Goal: Task Accomplishment & Management: Complete application form

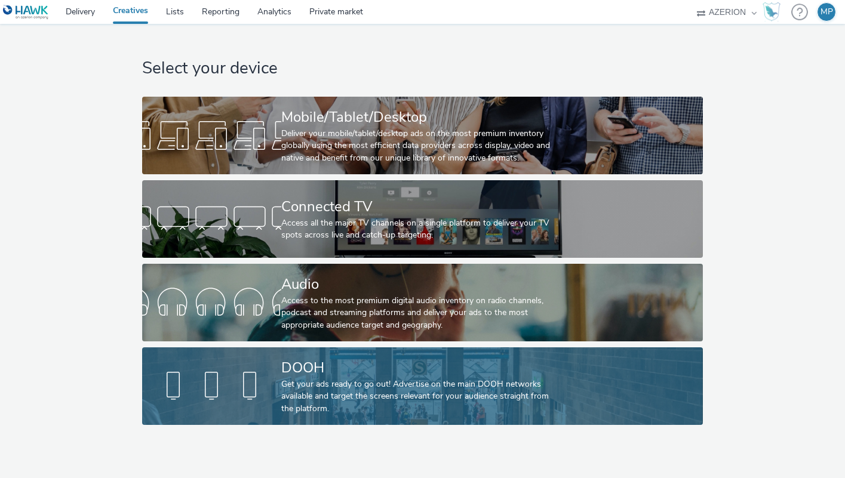
click at [305, 404] on div "Get your ads ready to go out! Advertise on the main DOOH networks available and…" at bounding box center [420, 396] width 278 height 36
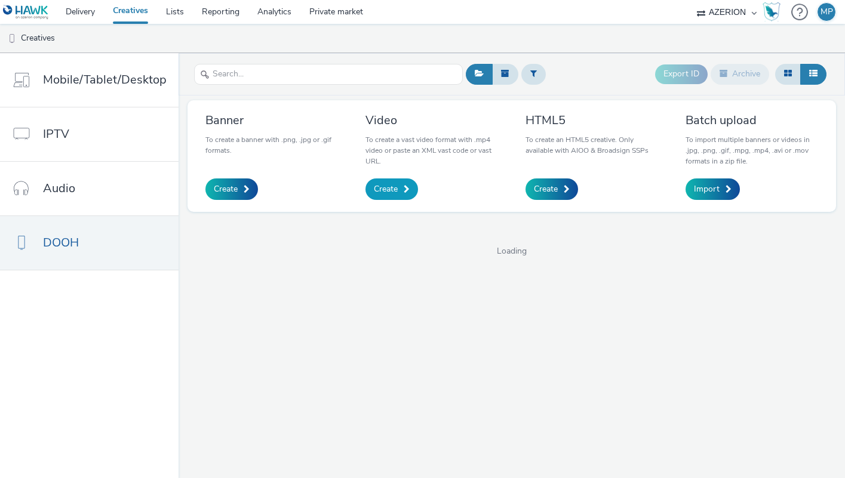
click at [399, 188] on link "Create" at bounding box center [391, 188] width 53 height 21
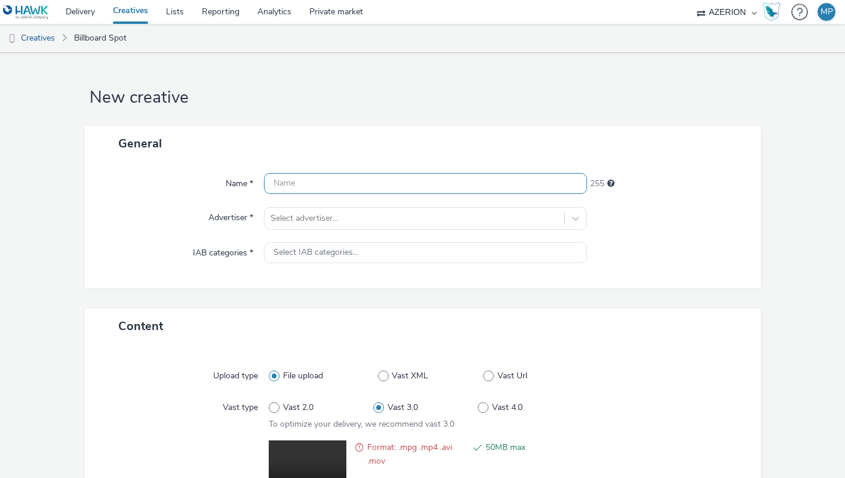
click at [319, 181] on input "text" at bounding box center [425, 183] width 323 height 21
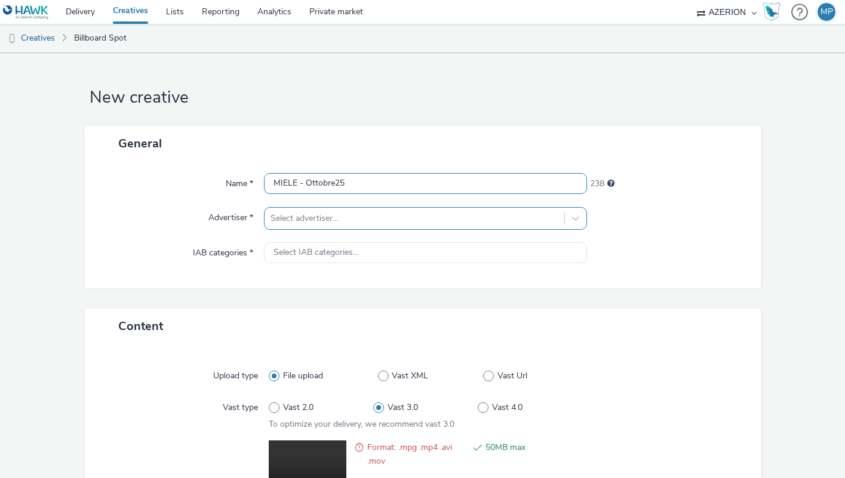
type input "MIELE - Ottobre25"
click at [319, 211] on div at bounding box center [414, 218] width 288 height 14
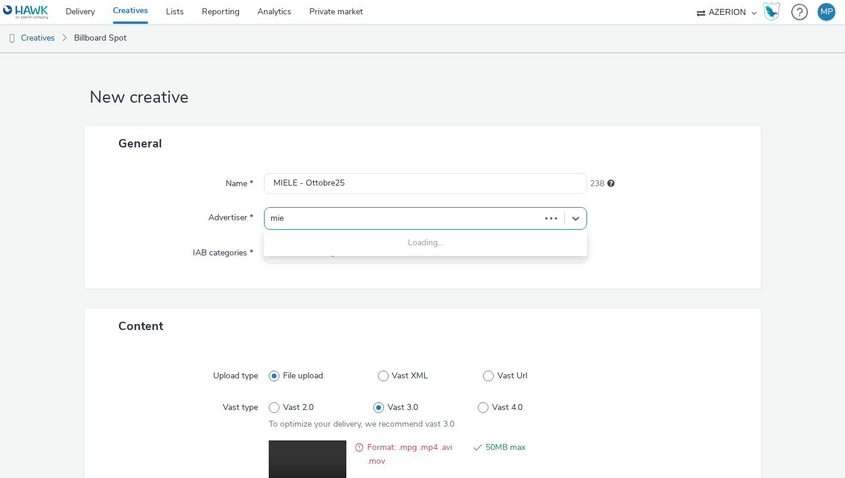
type input "miel"
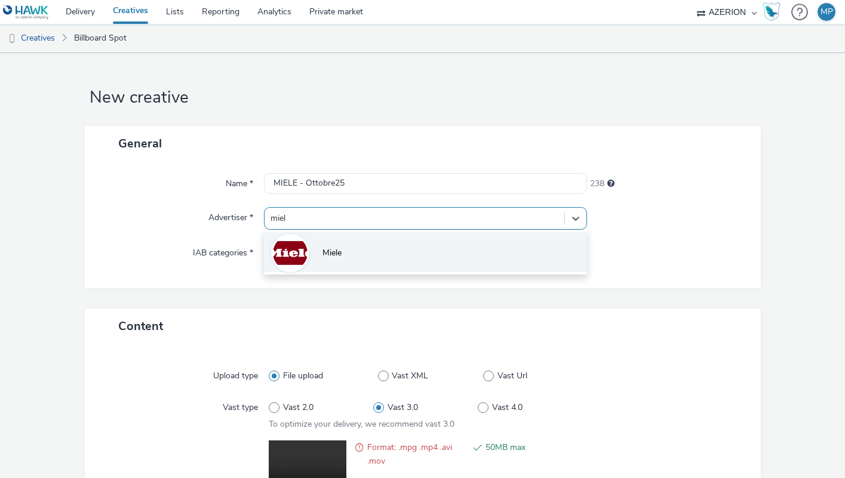
click at [327, 246] on li "Miele" at bounding box center [425, 252] width 323 height 40
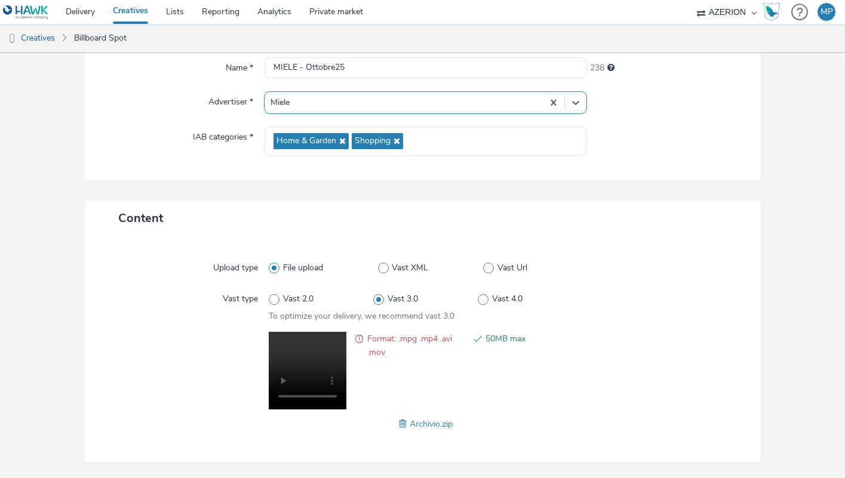
scroll to position [124, 0]
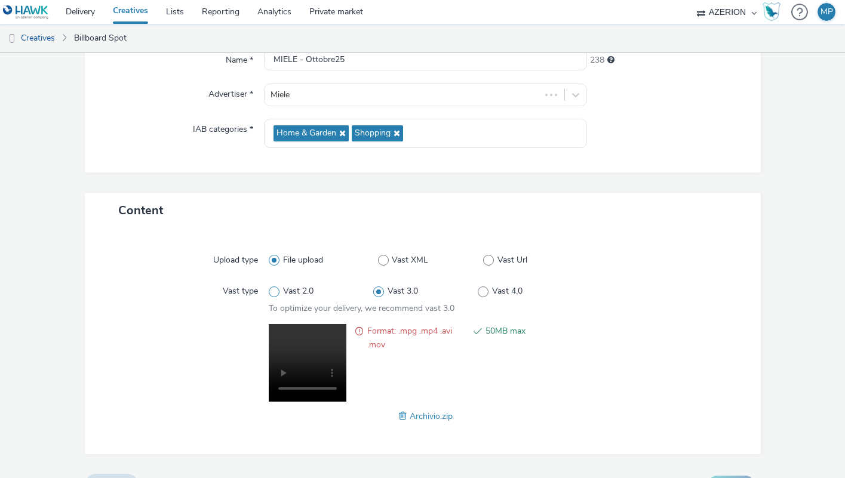
click at [276, 291] on span at bounding box center [274, 292] width 11 height 11
click at [276, 291] on input "Vast 2.0" at bounding box center [273, 292] width 8 height 8
radio input "true"
radio input "false"
click at [381, 288] on span at bounding box center [378, 292] width 11 height 11
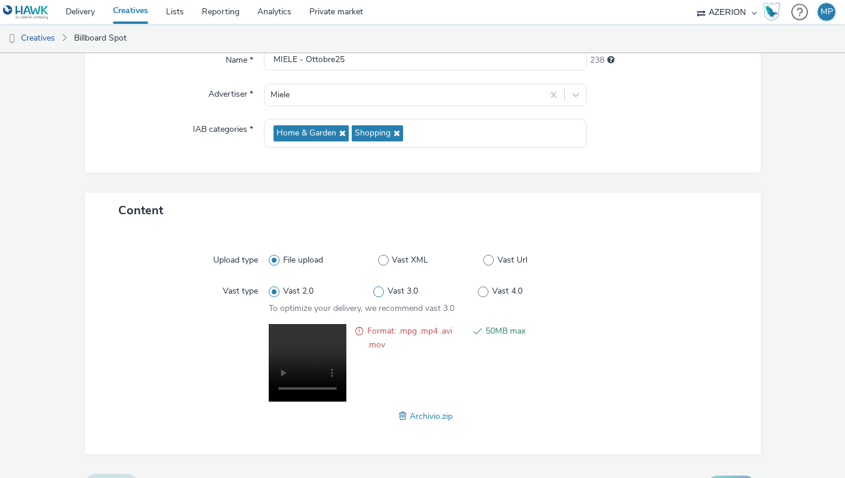
click at [381, 288] on input "Vast 3.0" at bounding box center [377, 292] width 8 height 8
radio input "false"
radio input "true"
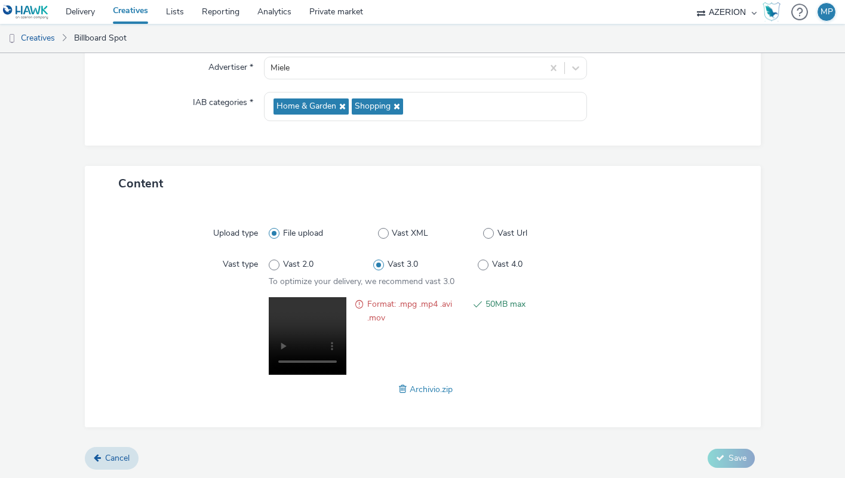
click at [402, 384] on span at bounding box center [404, 389] width 11 height 13
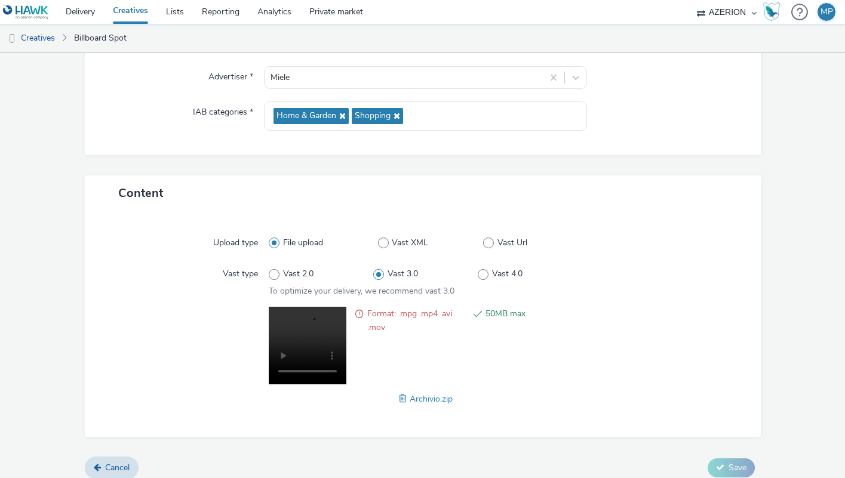
scroll to position [150, 0]
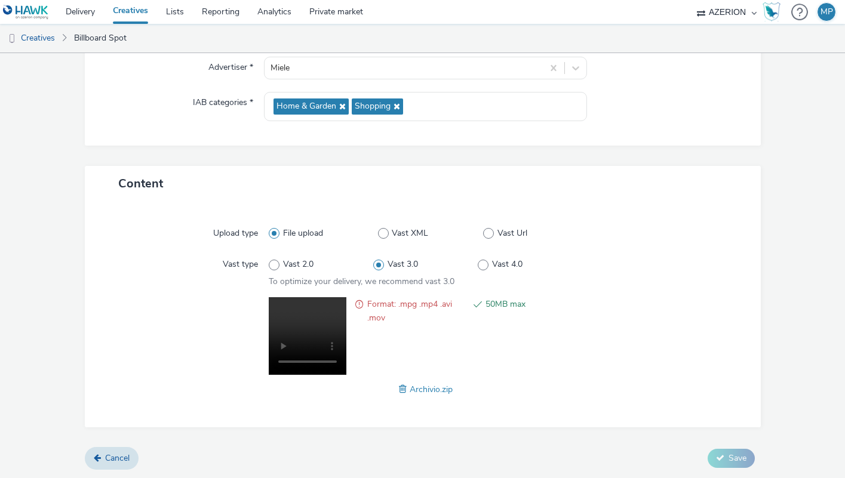
click at [426, 393] on span "Archivio.zip" at bounding box center [431, 389] width 43 height 11
click at [408, 390] on span at bounding box center [404, 389] width 11 height 13
click at [363, 302] on span at bounding box center [359, 310] width 8 height 27
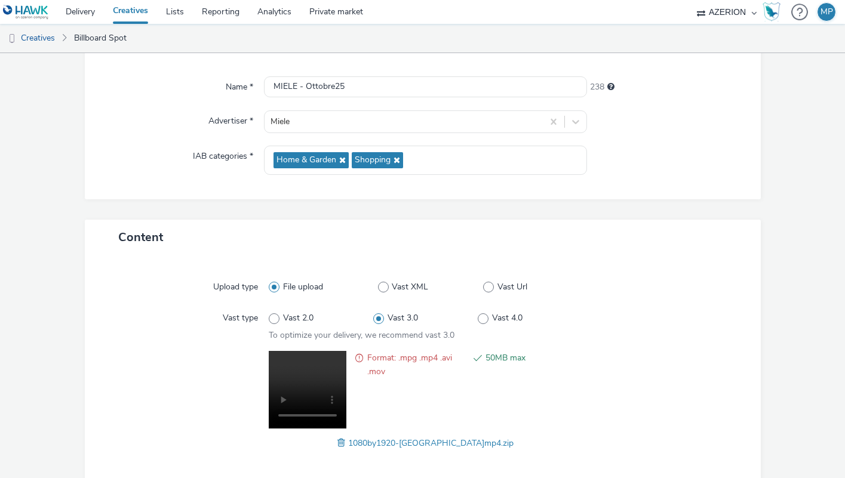
scroll to position [0, 0]
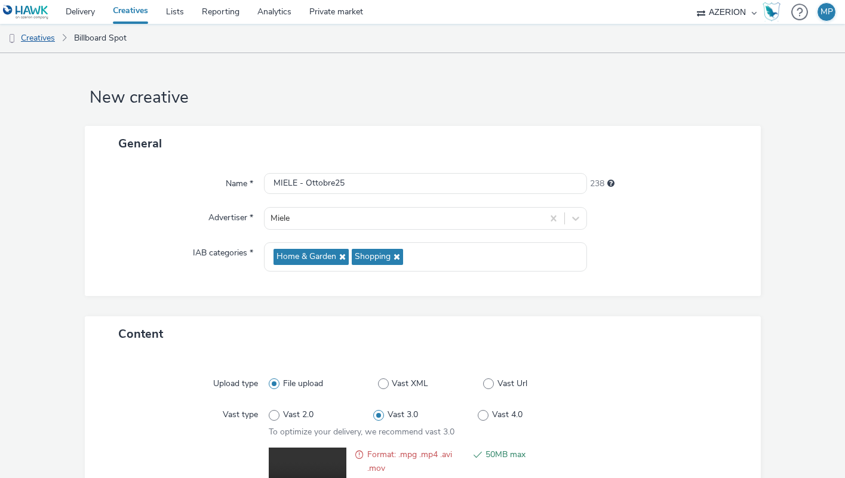
click at [48, 40] on link "Creatives" at bounding box center [30, 38] width 61 height 29
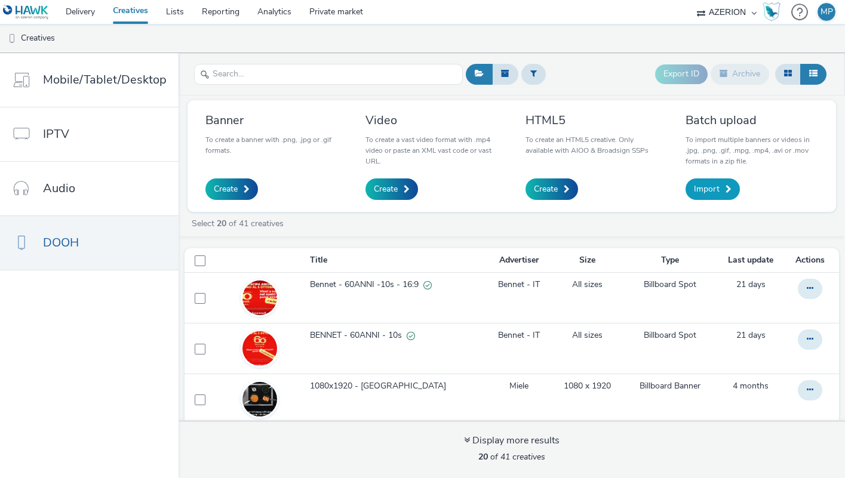
click at [701, 189] on span "Import" at bounding box center [707, 189] width 26 height 12
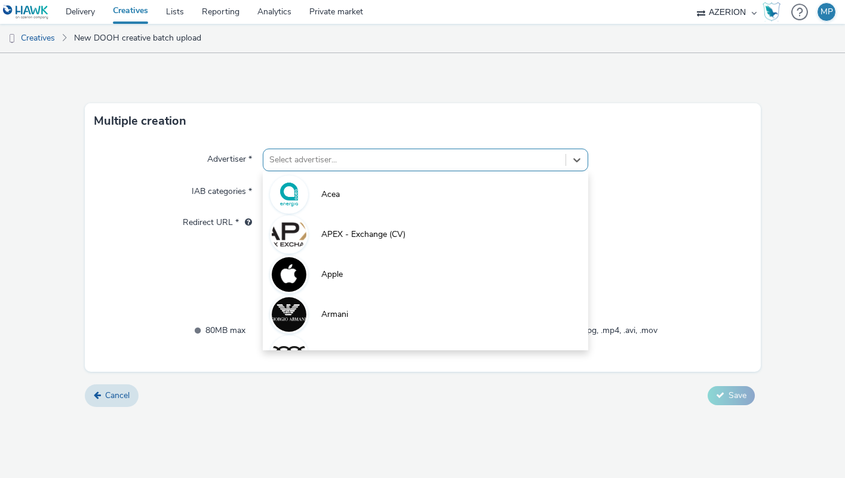
click at [378, 158] on div at bounding box center [414, 160] width 290 height 14
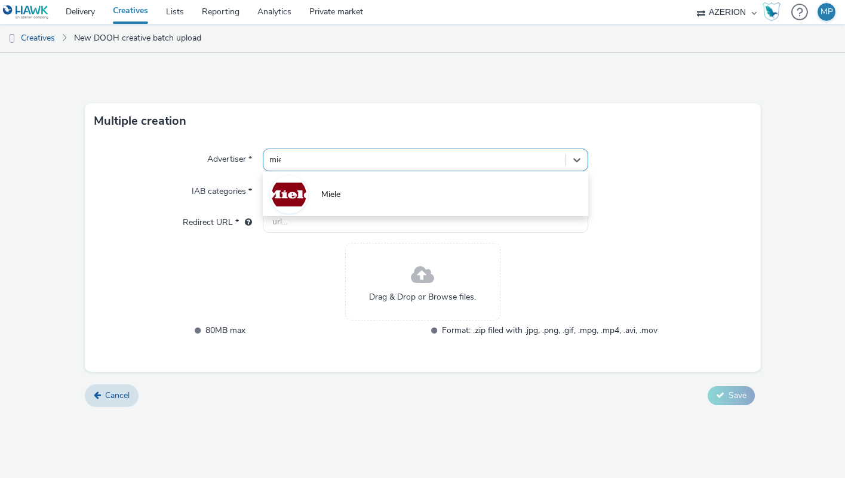
type input "miel"
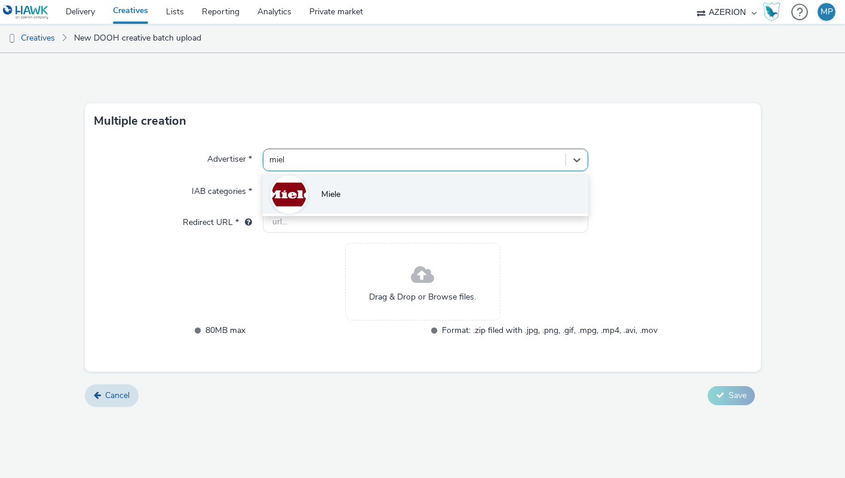
click at [347, 198] on li "Miele" at bounding box center [425, 194] width 325 height 40
type input "[URL][DOMAIN_NAME]"
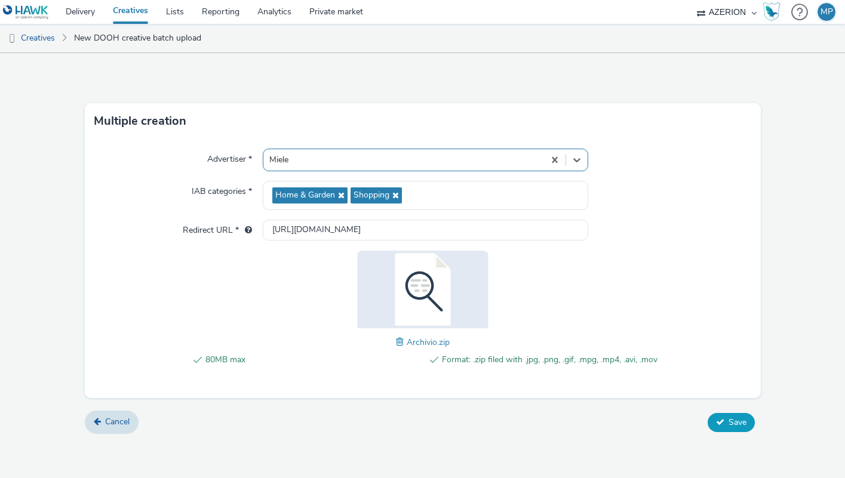
click at [728, 417] on span "Save" at bounding box center [737, 422] width 18 height 11
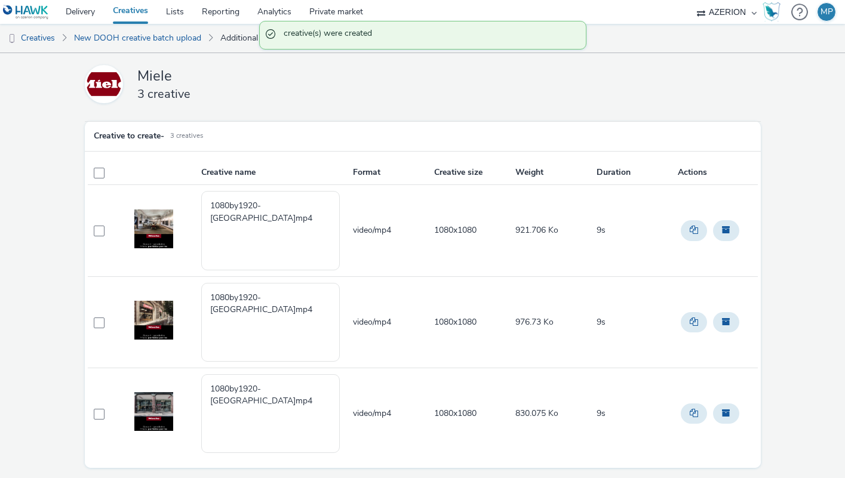
scroll to position [36, 0]
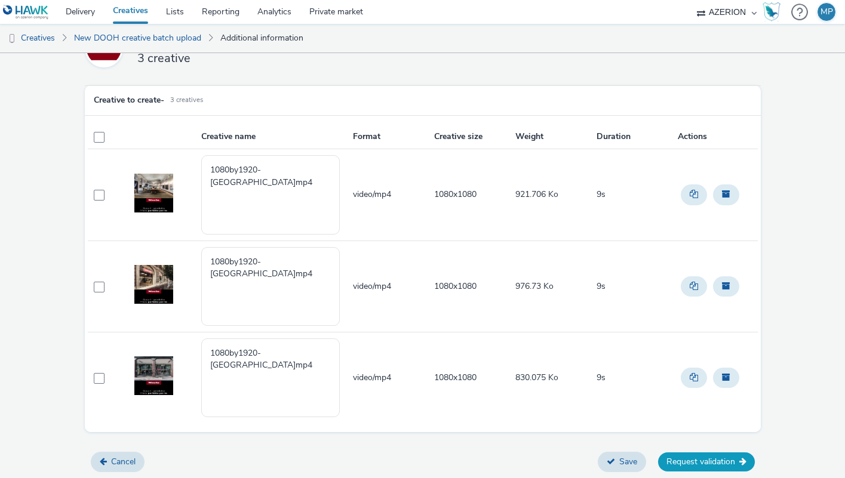
click at [710, 461] on button "Request validation" at bounding box center [706, 462] width 97 height 19
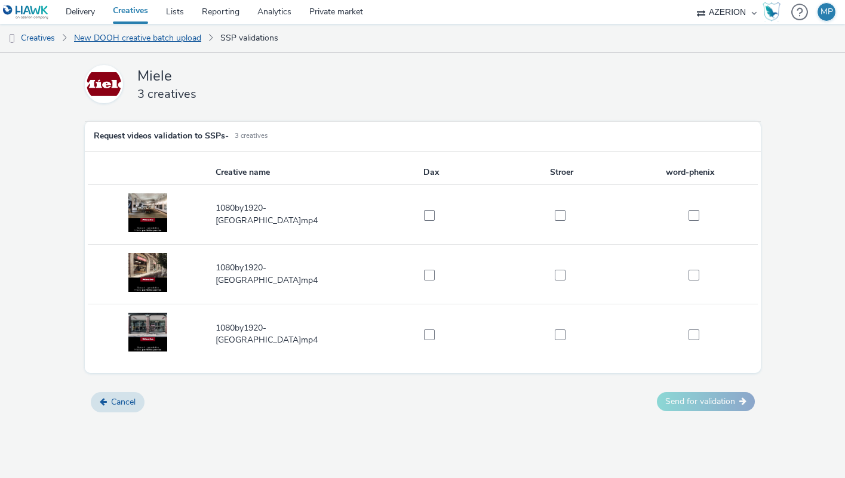
click at [159, 35] on link "New DOOH creative batch upload" at bounding box center [137, 38] width 139 height 29
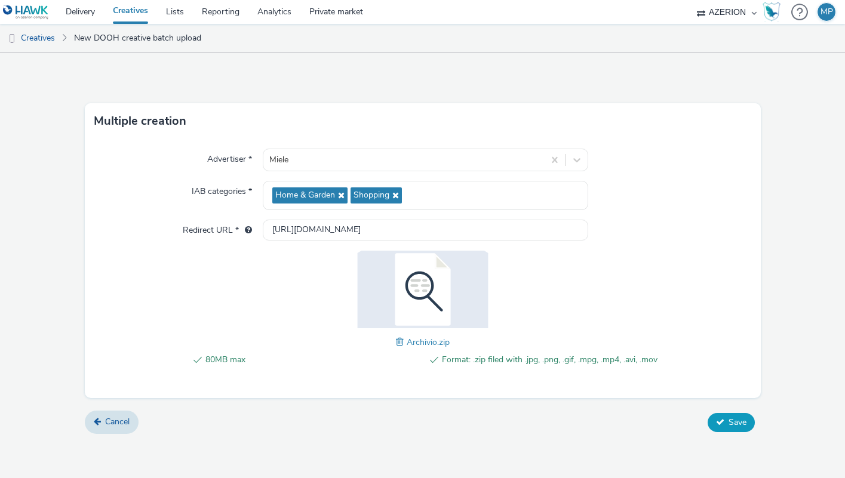
click at [712, 418] on button "Save" at bounding box center [730, 422] width 47 height 19
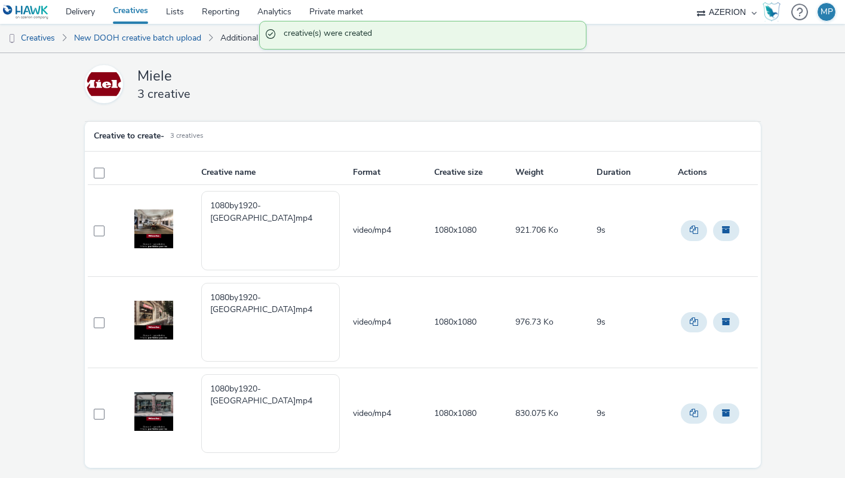
scroll to position [36, 0]
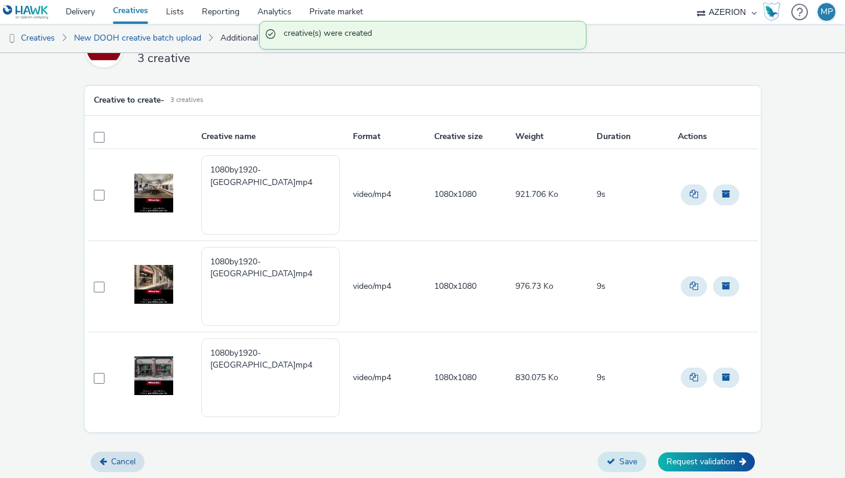
click at [623, 458] on button "Save" at bounding box center [622, 462] width 48 height 20
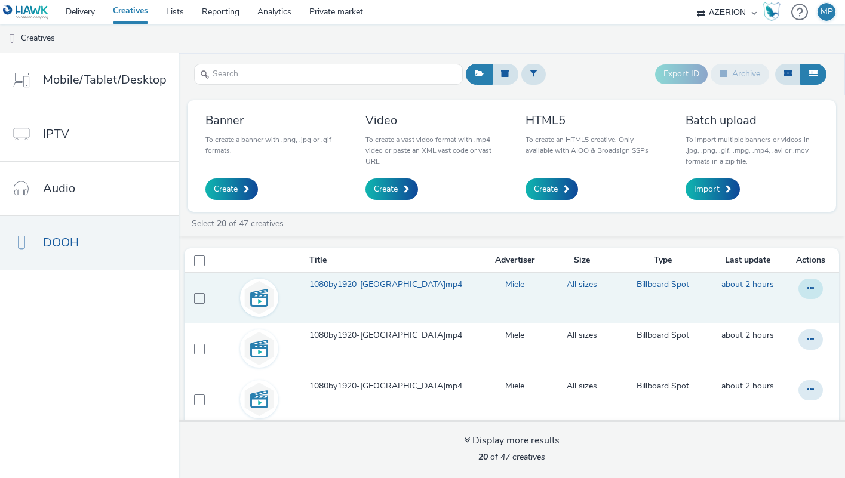
click at [808, 288] on icon at bounding box center [810, 288] width 7 height 8
click at [356, 281] on span "1080by1920-[GEOGRAPHIC_DATA]mp4" at bounding box center [388, 285] width 158 height 12
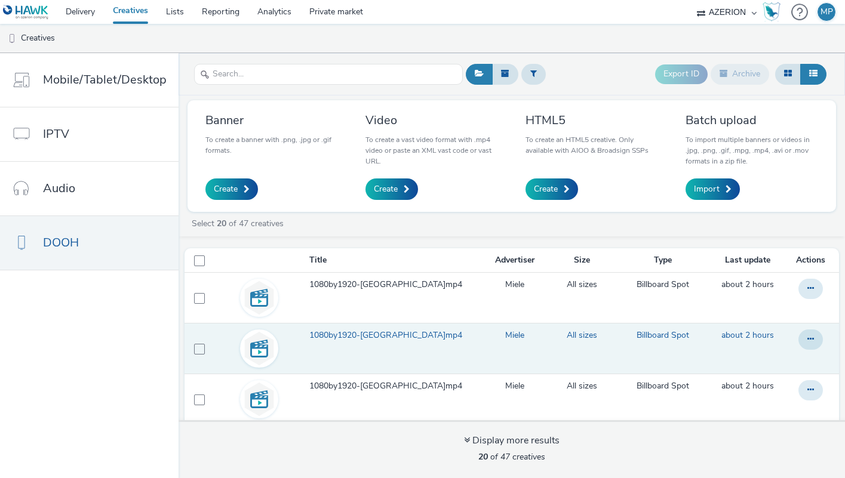
click at [346, 331] on span "1080by1920-[GEOGRAPHIC_DATA]mp4" at bounding box center [388, 336] width 158 height 12
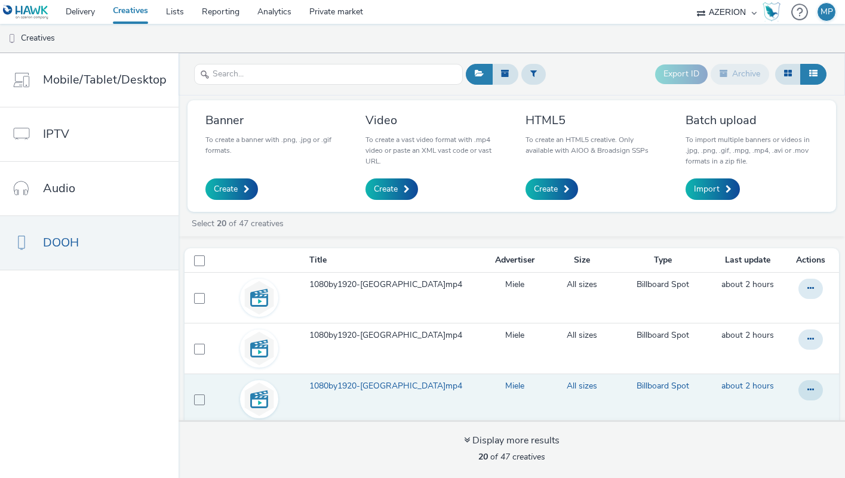
click at [335, 383] on span "1080by1920-[GEOGRAPHIC_DATA]mp4" at bounding box center [388, 386] width 158 height 12
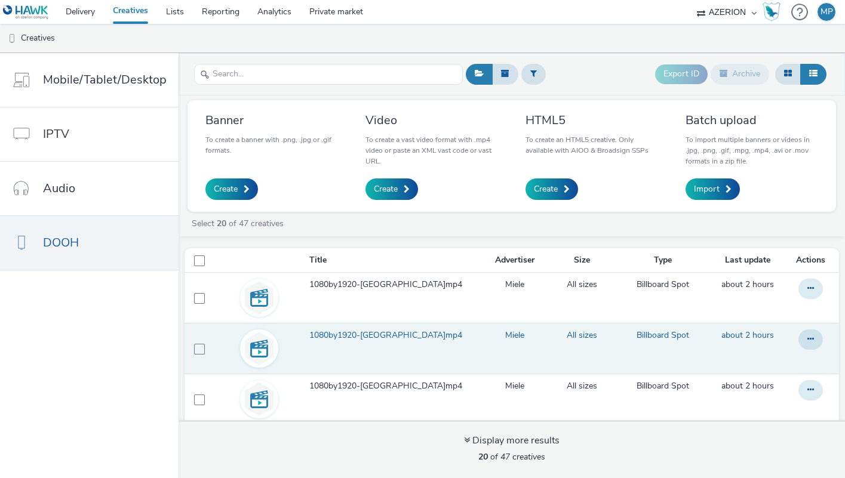
click at [372, 339] on span "1080by1920-[GEOGRAPHIC_DATA]mp4" at bounding box center [388, 336] width 158 height 12
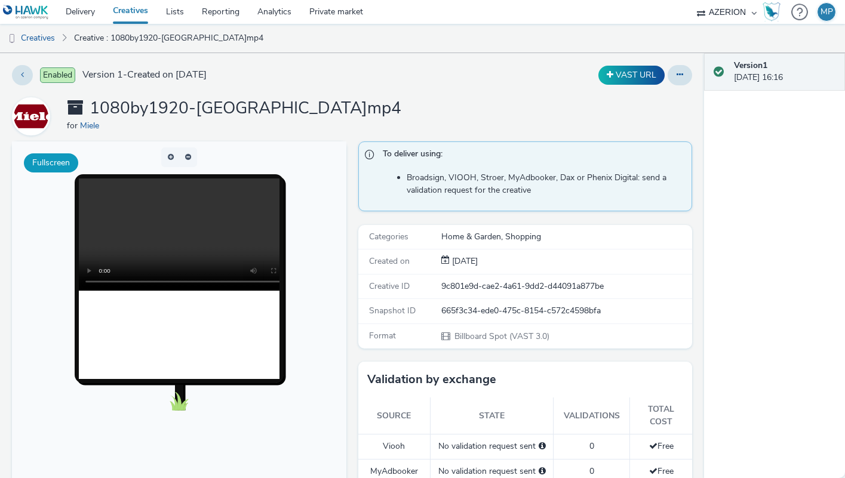
click at [69, 165] on button "Fullscreen" at bounding box center [51, 162] width 54 height 19
click at [48, 37] on link "Creatives" at bounding box center [30, 38] width 61 height 29
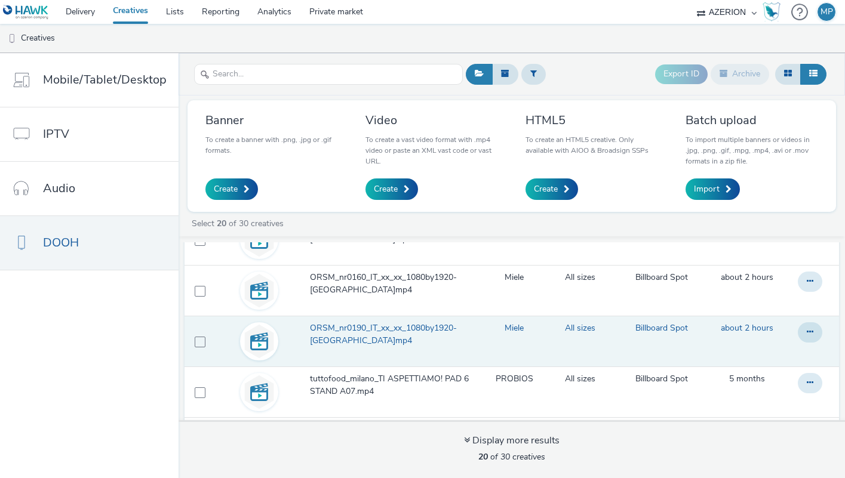
scroll to position [59, 0]
click at [337, 335] on span "ORSM_nr0190_IT_xx_xx_1080by1920-[GEOGRAPHIC_DATA]mp4" at bounding box center [394, 334] width 168 height 24
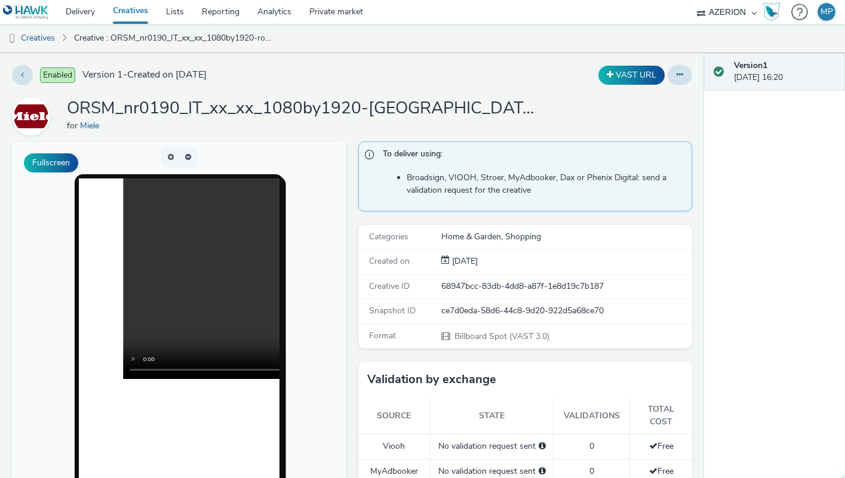
click at [311, 343] on body at bounding box center [179, 386] width 334 height 490
click at [56, 162] on button "Fullscreen" at bounding box center [51, 162] width 54 height 19
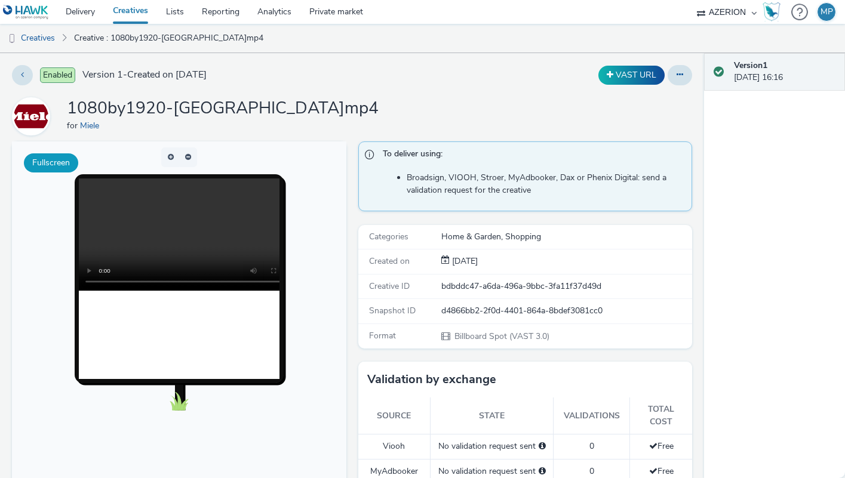
click at [56, 158] on button "Fullscreen" at bounding box center [51, 162] width 54 height 19
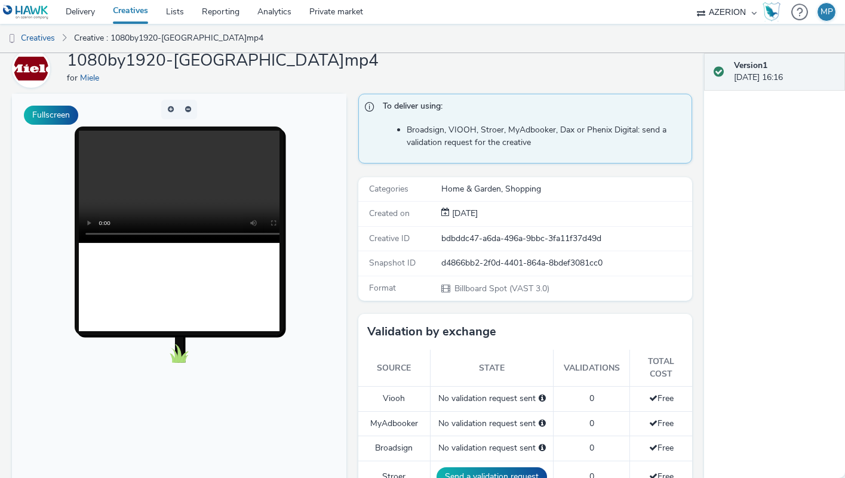
scroll to position [2, 0]
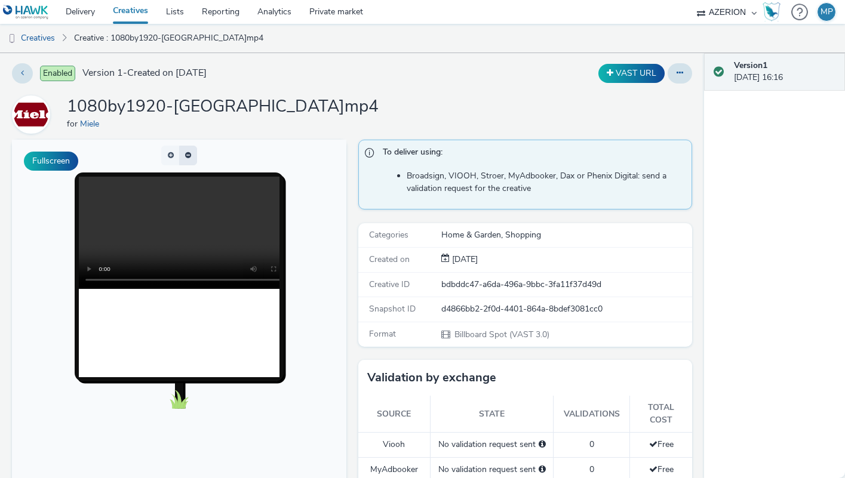
click at [188, 159] on button "button" at bounding box center [188, 156] width 18 height 20
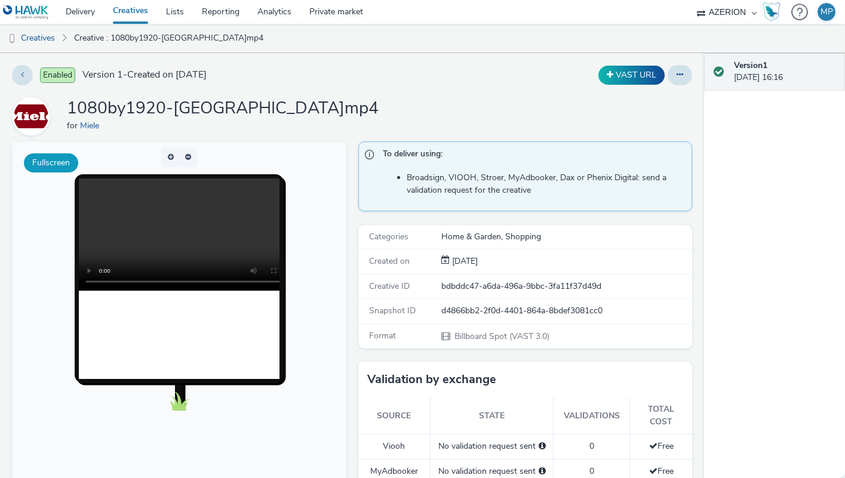
click at [58, 161] on button "Fullscreen" at bounding box center [51, 162] width 54 height 19
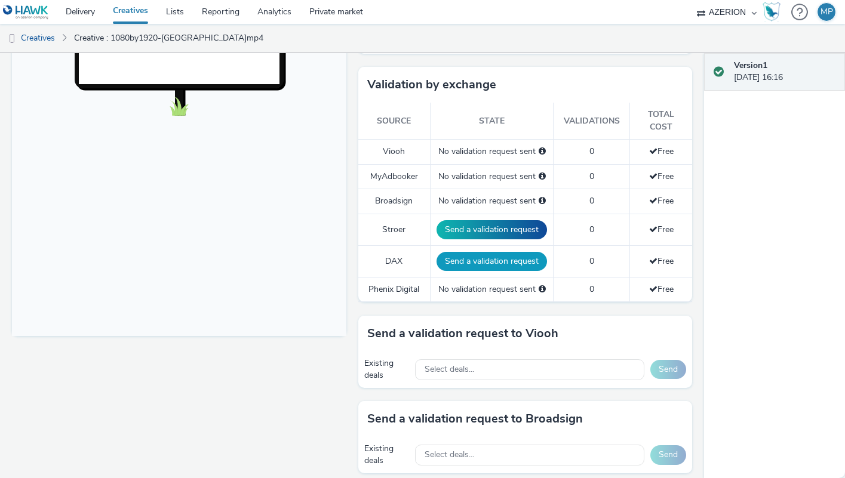
scroll to position [311, 0]
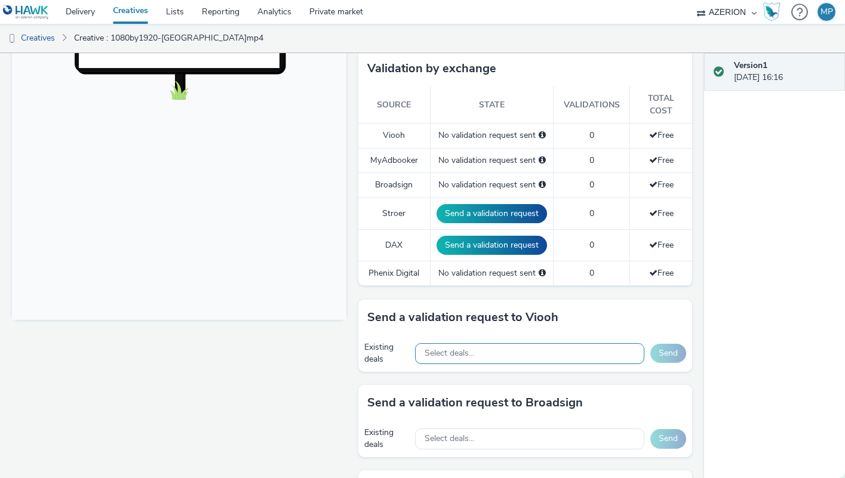
click at [455, 353] on span "Select deals..." at bounding box center [449, 354] width 50 height 10
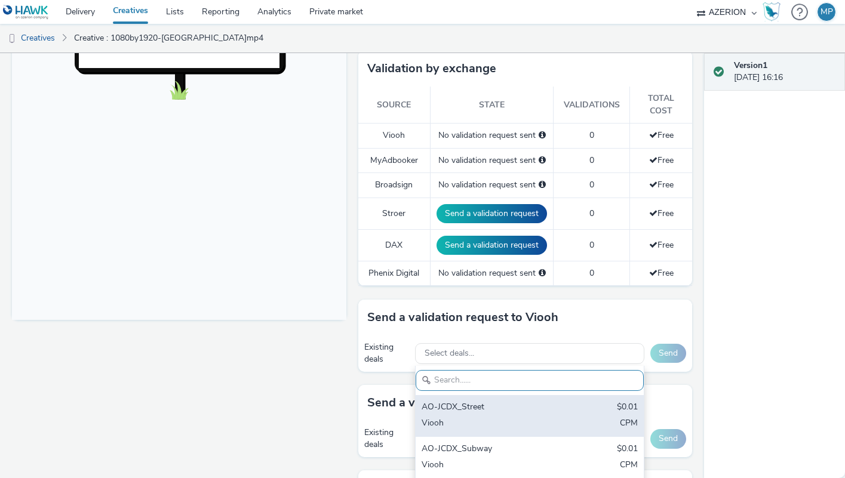
click at [457, 401] on div "AO-JCDX_Street" at bounding box center [492, 408] width 142 height 14
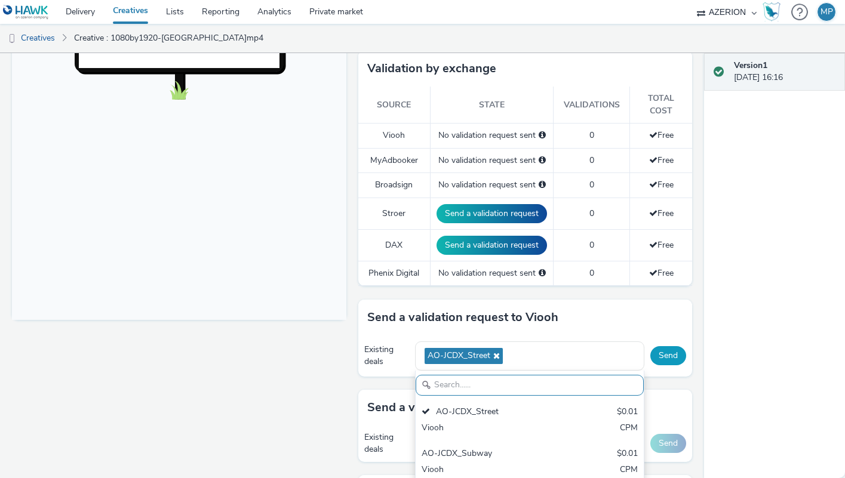
click at [667, 350] on button "Send" at bounding box center [668, 355] width 36 height 19
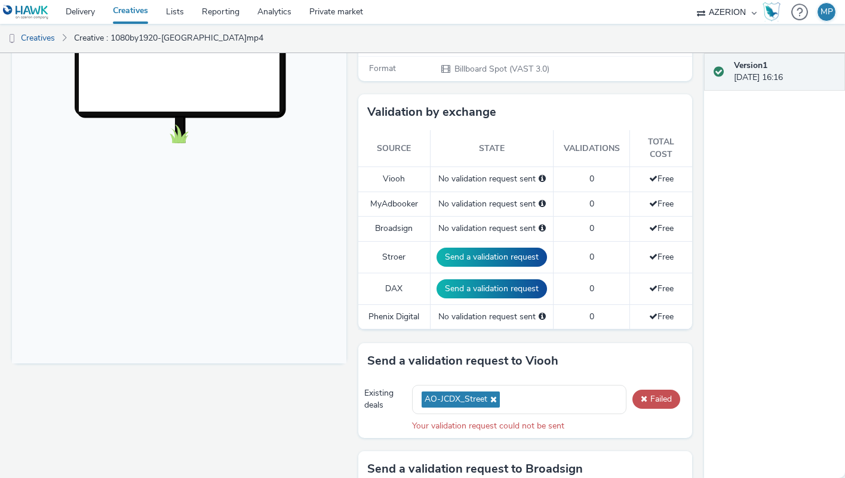
scroll to position [266, 0]
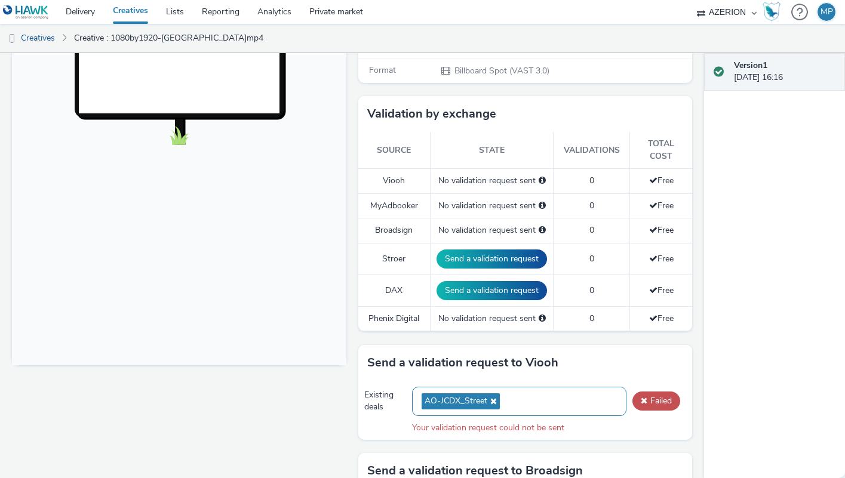
click at [538, 399] on div "AO-JCDX_Street" at bounding box center [519, 401] width 215 height 29
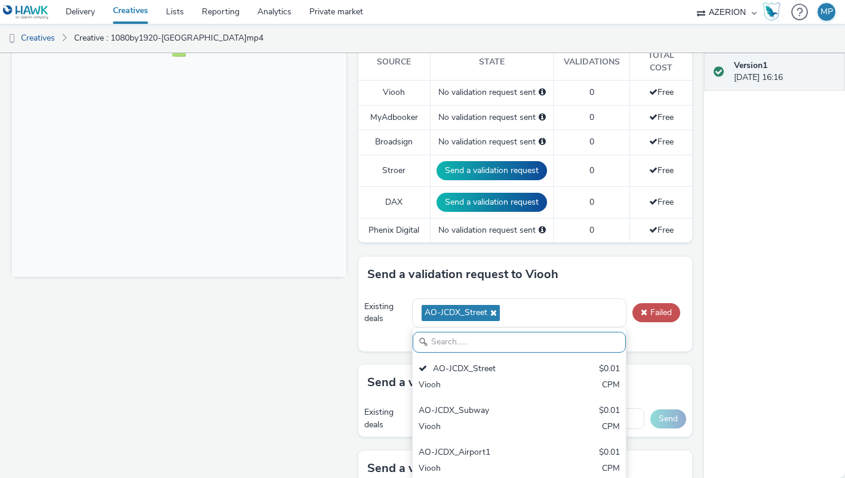
scroll to position [0, 0]
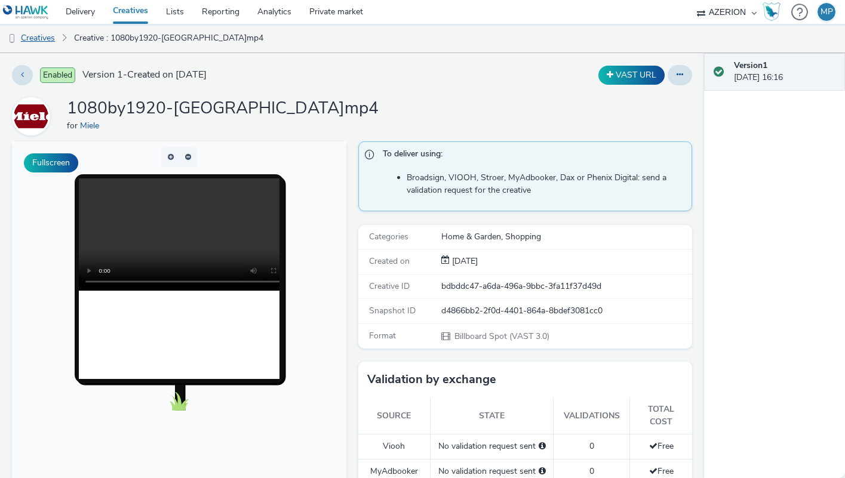
click at [47, 42] on link "Creatives" at bounding box center [30, 38] width 61 height 29
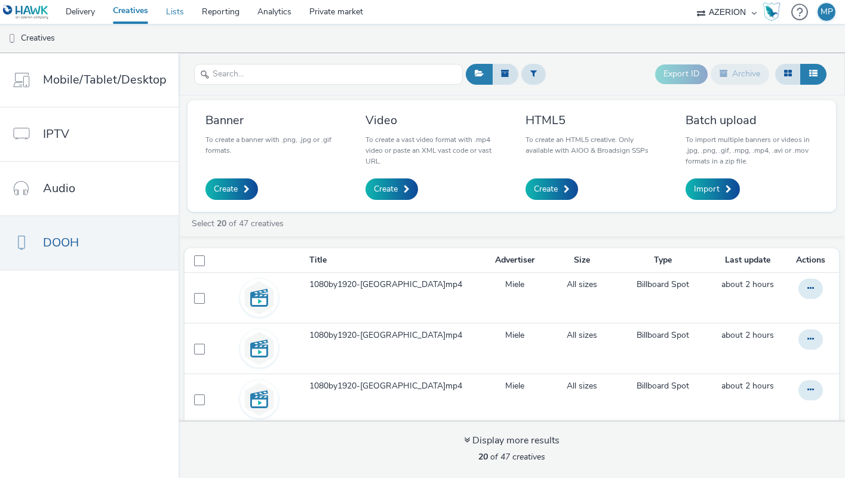
click at [181, 4] on link "Lists" at bounding box center [175, 12] width 36 height 24
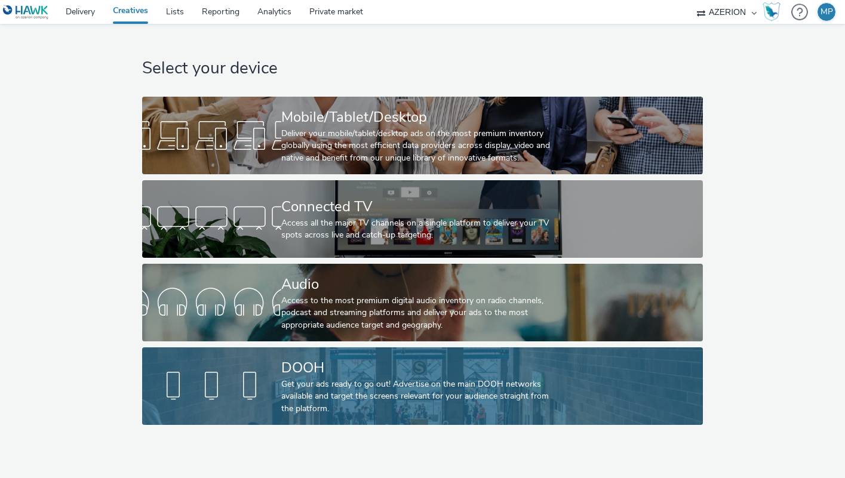
click at [272, 406] on link "DOOH Get your ads ready to go out! Advertise on the main DOOH networks availabl…" at bounding box center [422, 386] width 561 height 78
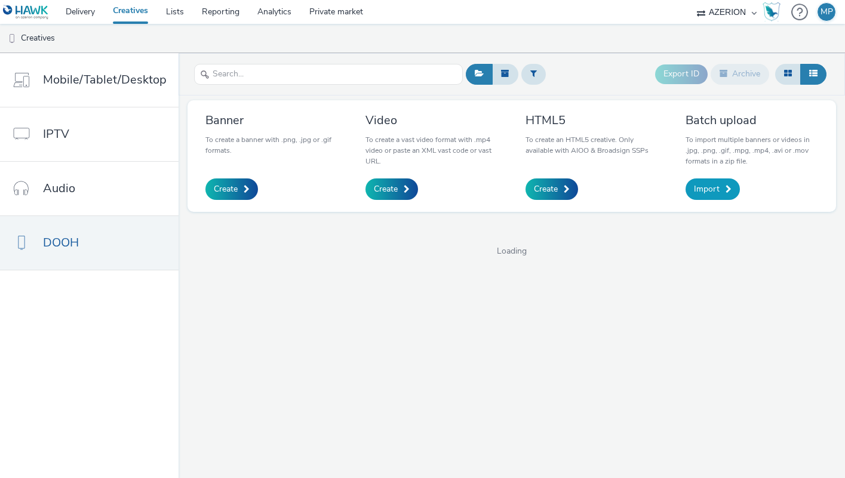
click at [717, 194] on span "Import" at bounding box center [707, 189] width 26 height 12
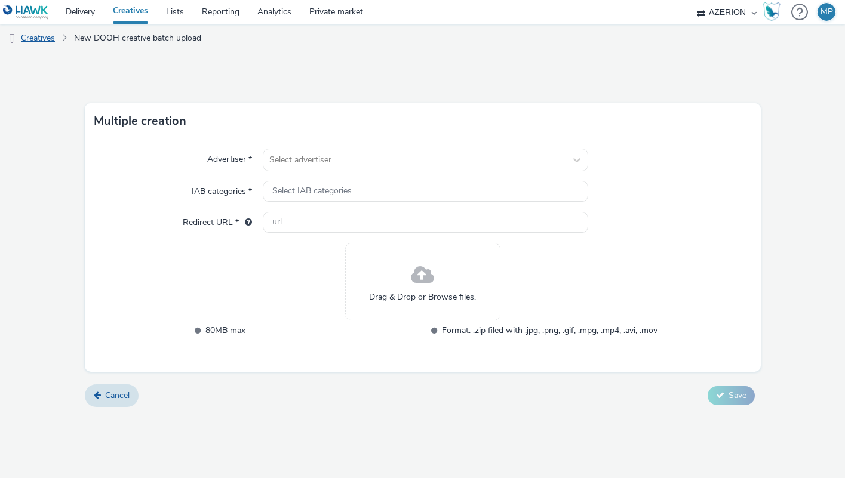
click at [48, 36] on link "Creatives" at bounding box center [30, 38] width 61 height 29
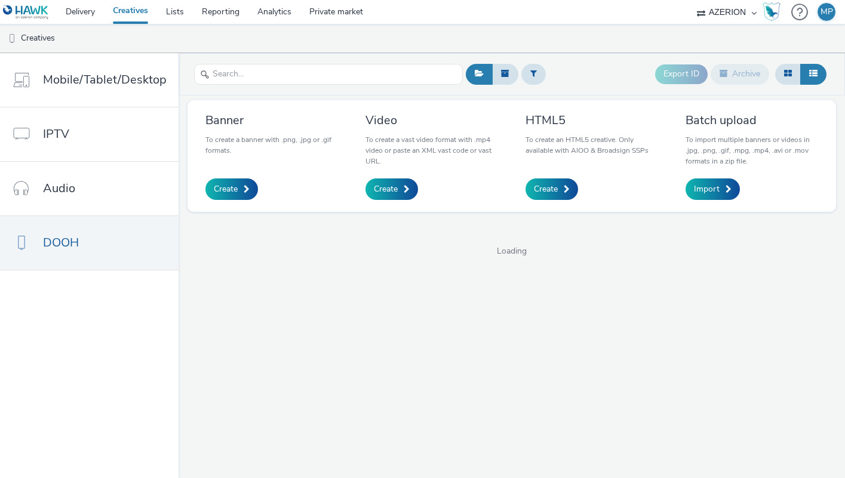
click at [716, 118] on h3 "Batch upload" at bounding box center [751, 120] width 133 height 16
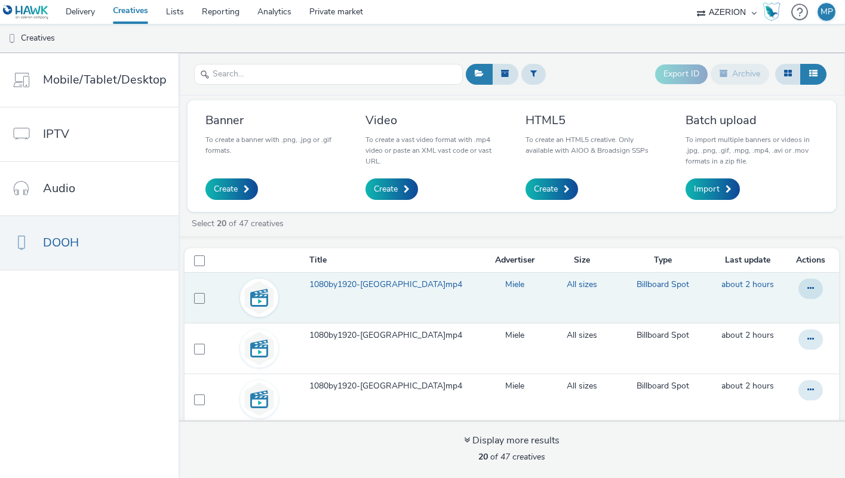
click at [352, 286] on span "1080by1920-[GEOGRAPHIC_DATA]mp4" at bounding box center [388, 285] width 158 height 12
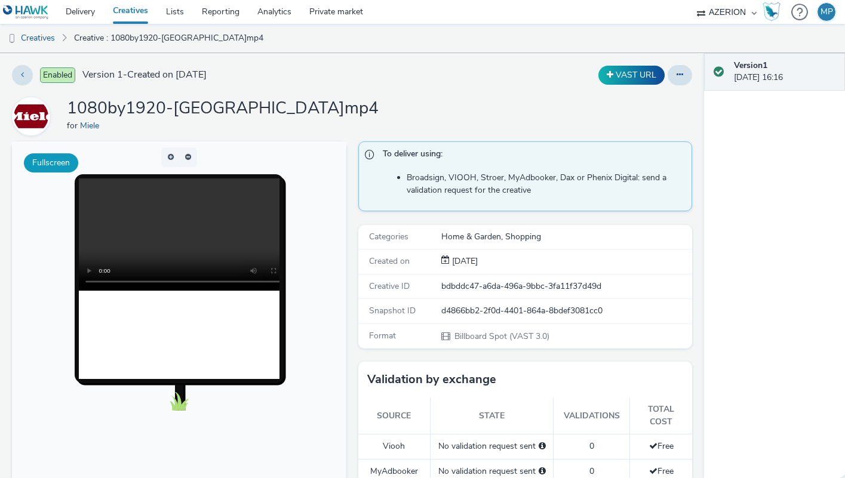
click at [61, 165] on button "Fullscreen" at bounding box center [51, 162] width 54 height 19
click at [37, 33] on link "Creatives" at bounding box center [30, 38] width 61 height 29
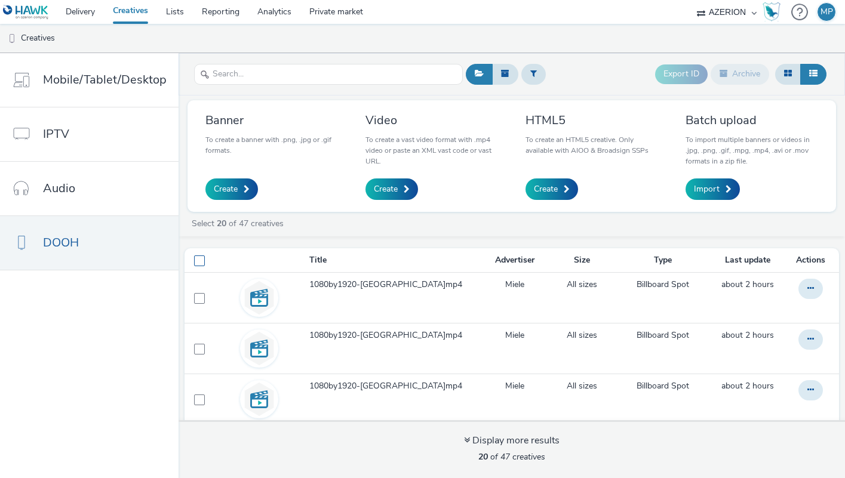
click at [194, 258] on span at bounding box center [199, 261] width 11 height 11
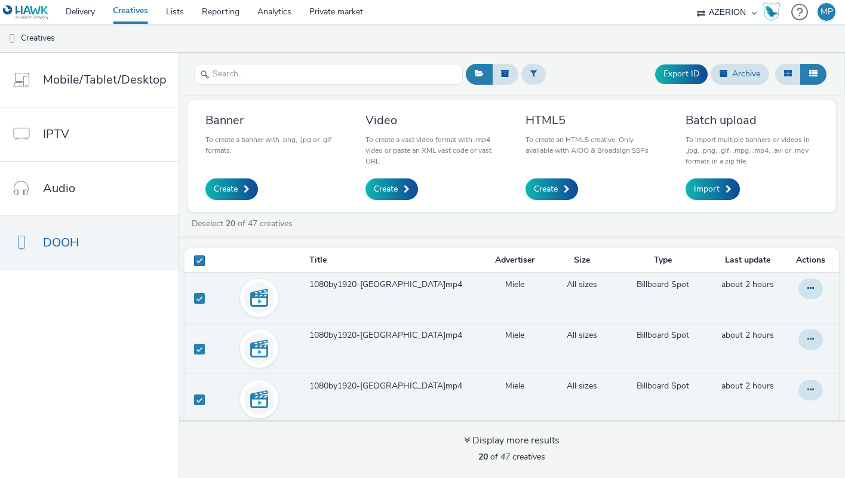
checkbox input "true"
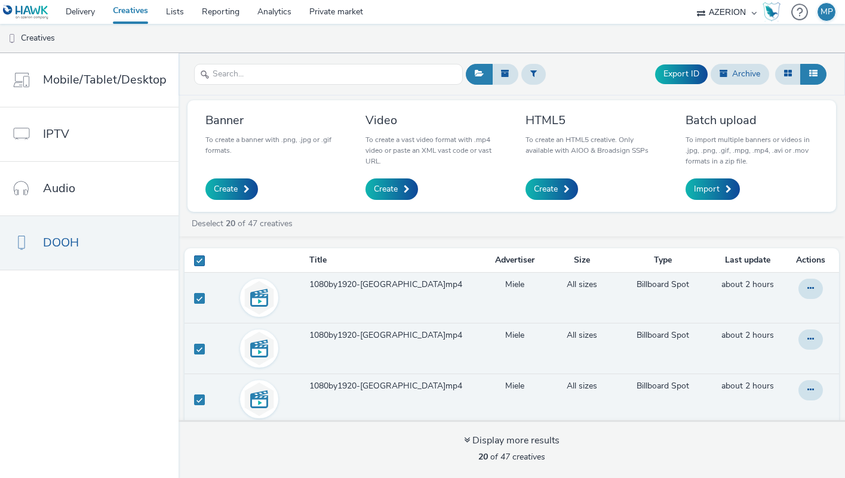
checkbox input "true"
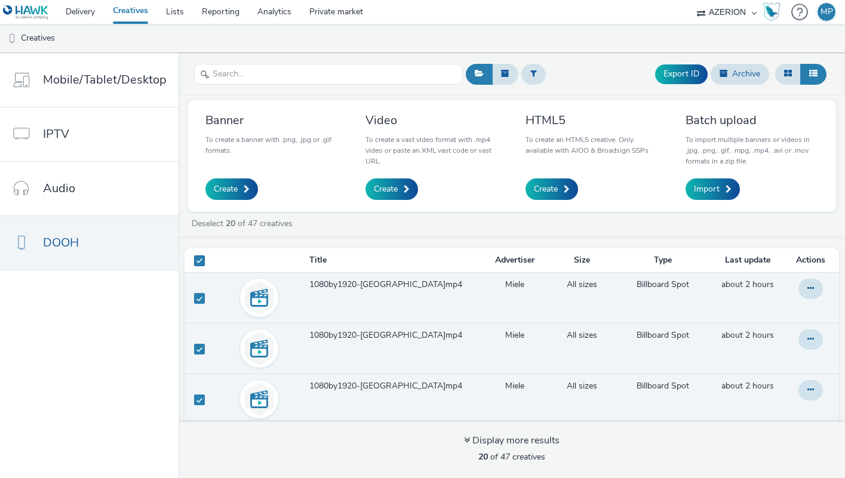
checkbox input "true"
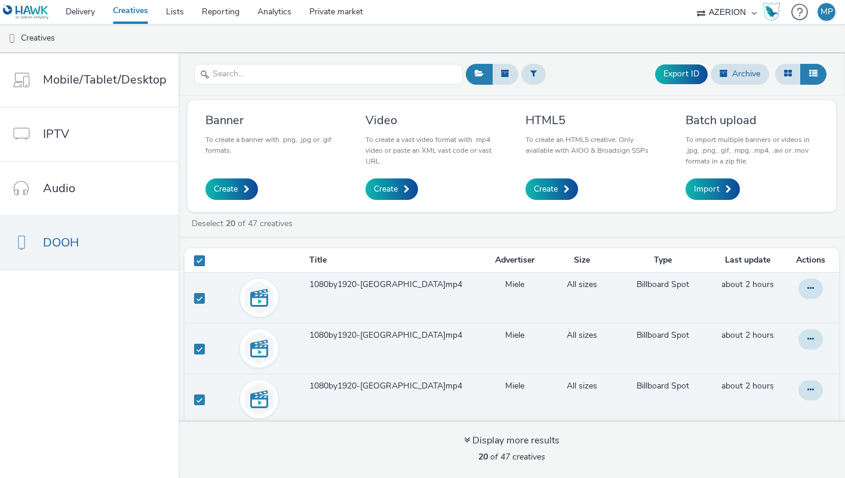
checkbox input "true"
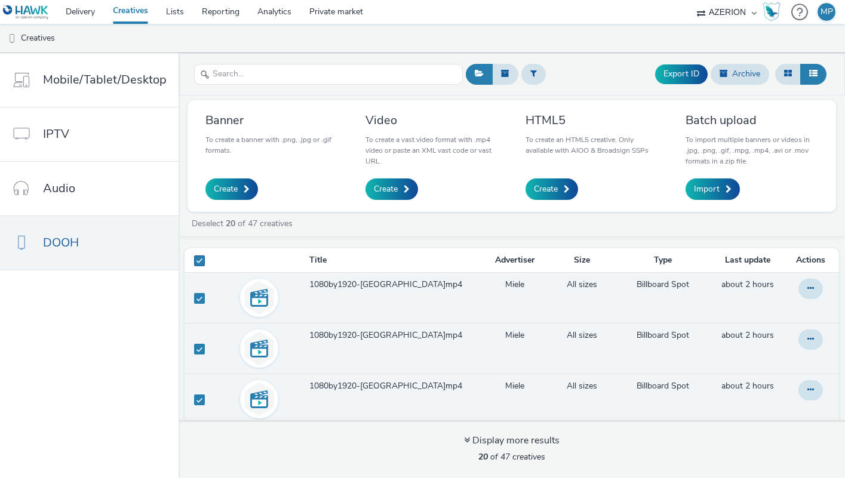
checkbox input "true"
click at [743, 74] on button "Archive" at bounding box center [739, 74] width 59 height 20
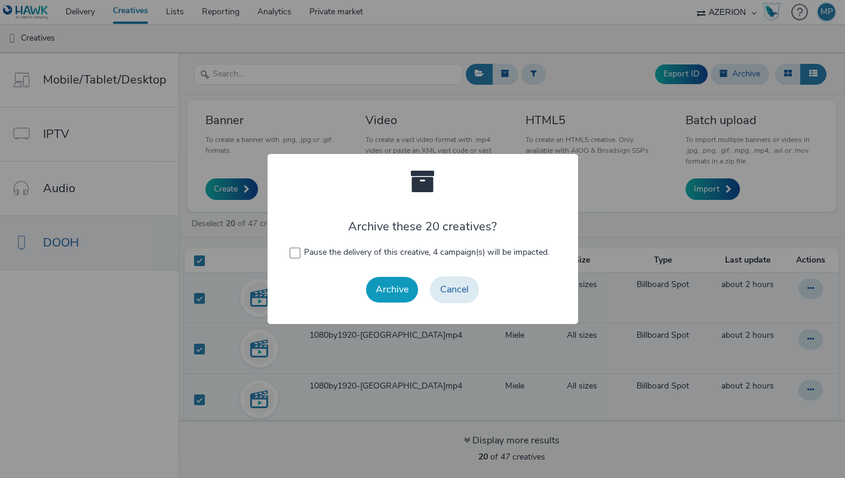
click at [390, 286] on button "Archive" at bounding box center [392, 289] width 52 height 25
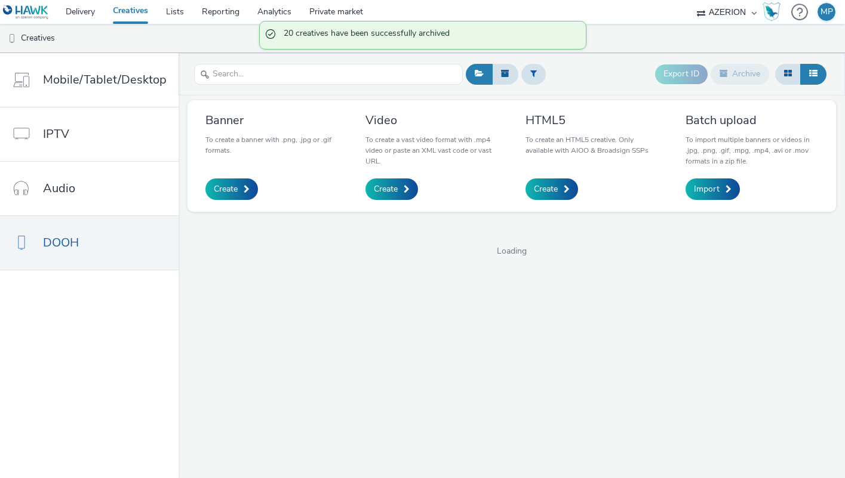
click at [390, 286] on div "Export ID Archive Banner To create a banner with .png, .jpg or .gif formats. Cr…" at bounding box center [511, 265] width 666 height 425
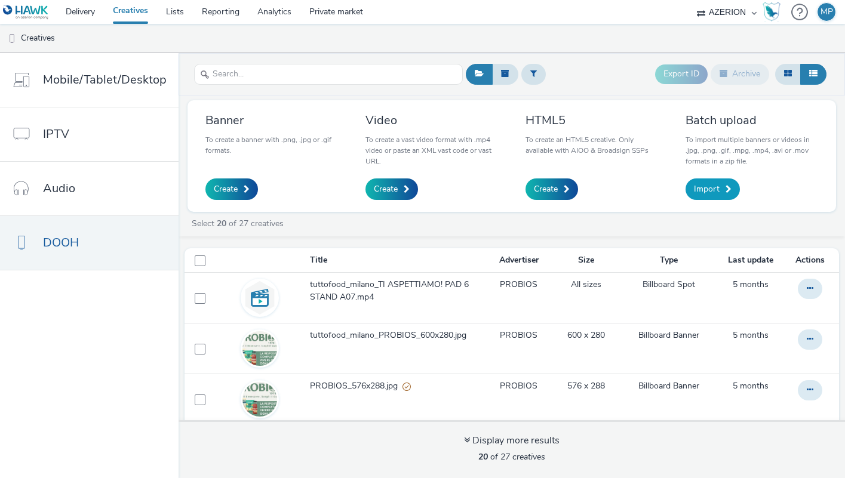
click at [710, 186] on span "Import" at bounding box center [707, 189] width 26 height 12
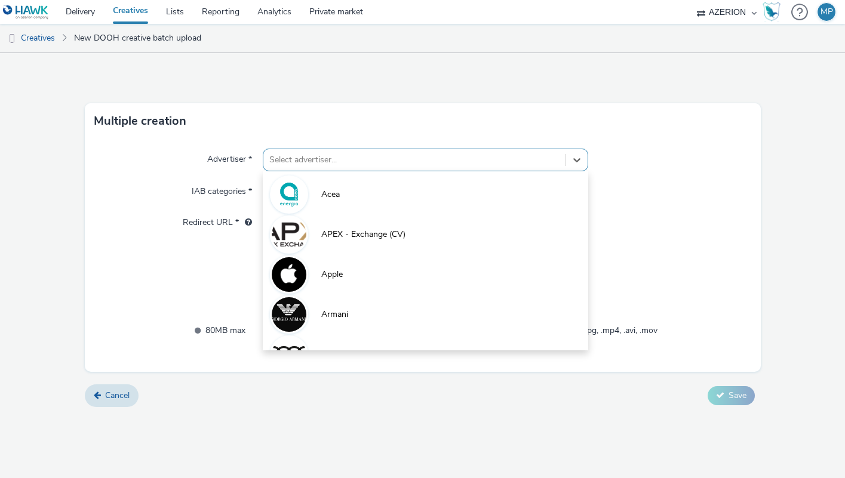
click at [489, 161] on div at bounding box center [414, 160] width 290 height 14
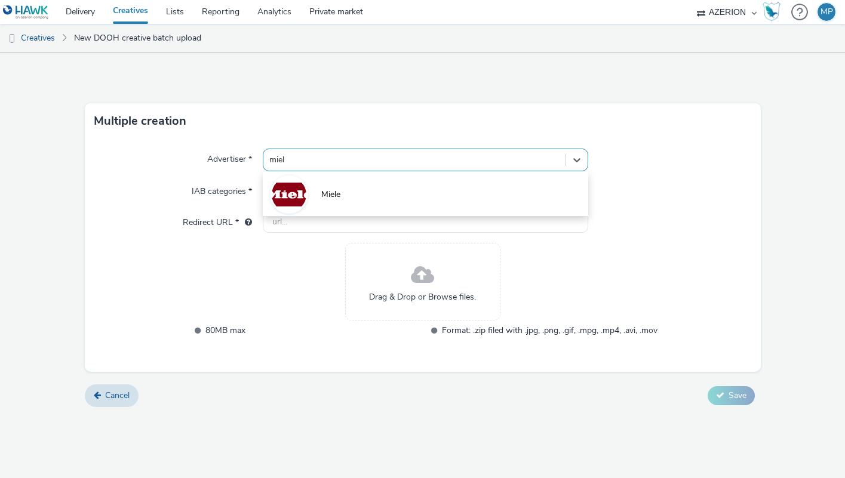
type input "miele"
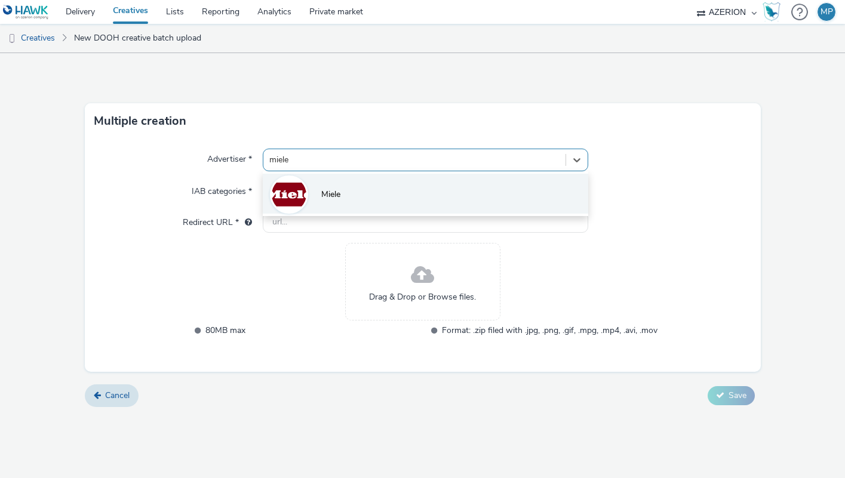
click at [365, 195] on li "Miele" at bounding box center [425, 194] width 325 height 40
type input "[URL][DOMAIN_NAME]"
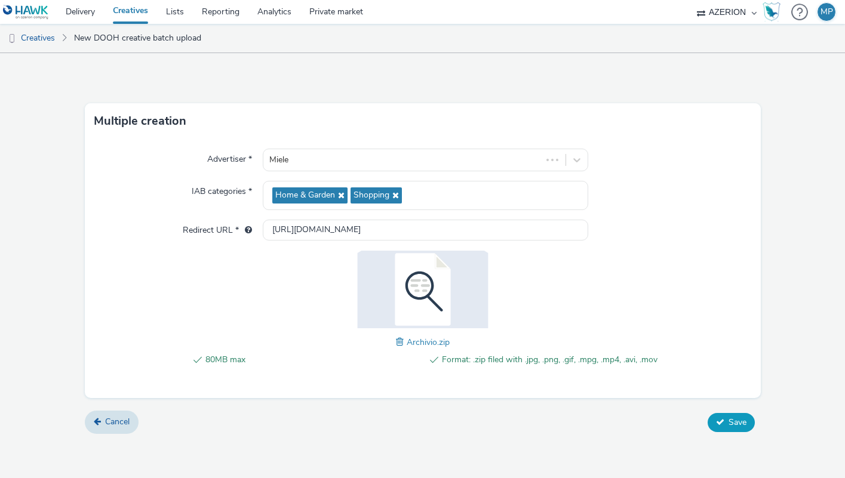
click at [724, 417] on button "Save" at bounding box center [730, 422] width 47 height 19
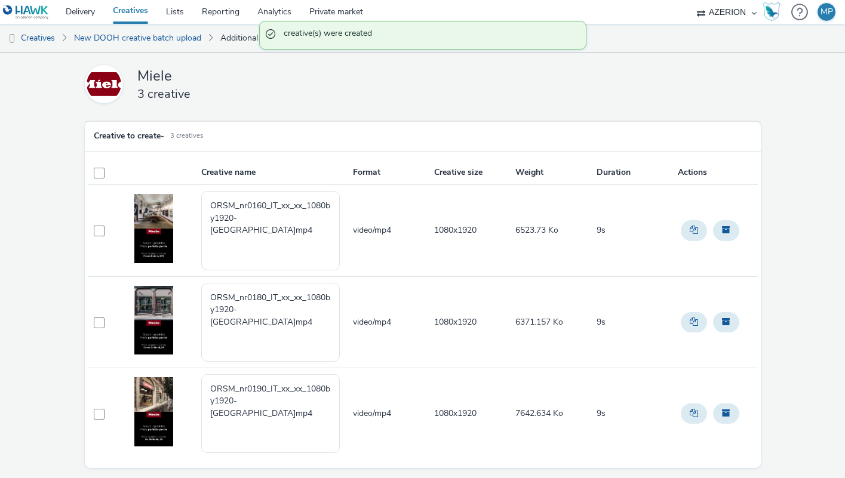
scroll to position [36, 0]
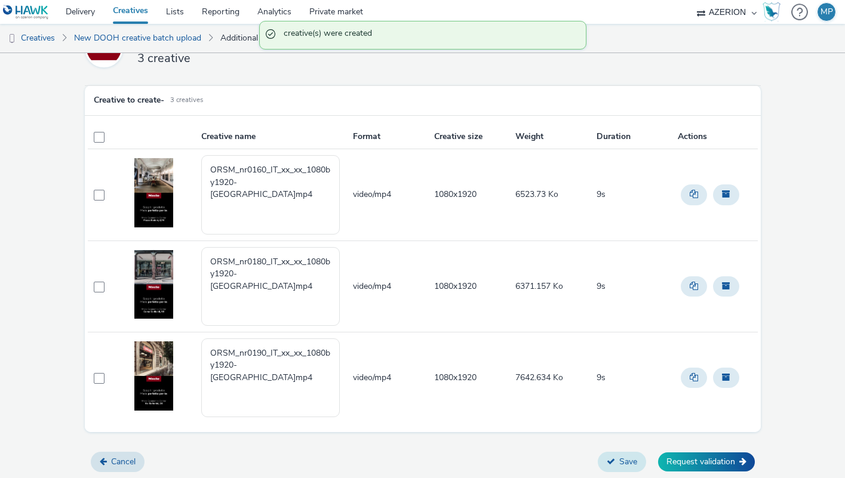
click at [623, 463] on button "Save" at bounding box center [622, 462] width 48 height 20
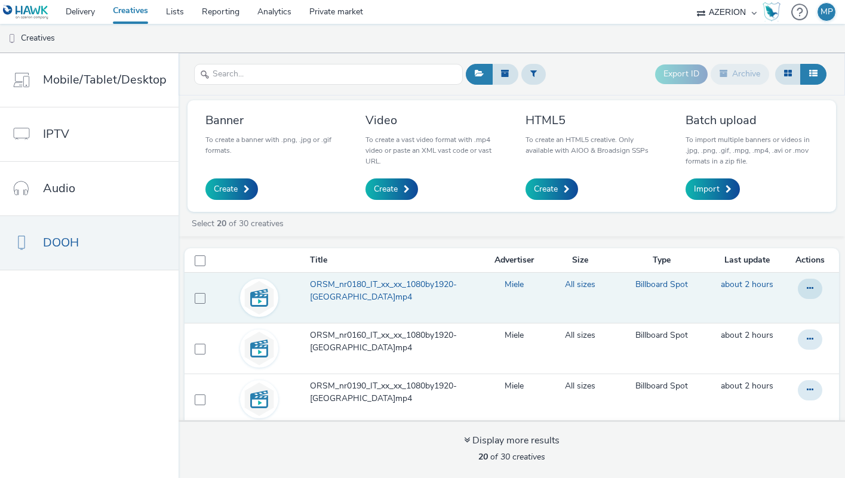
click at [384, 287] on span "ORSM_nr0180_IT_xx_xx_1080by1920-[GEOGRAPHIC_DATA]mp4" at bounding box center [394, 291] width 168 height 24
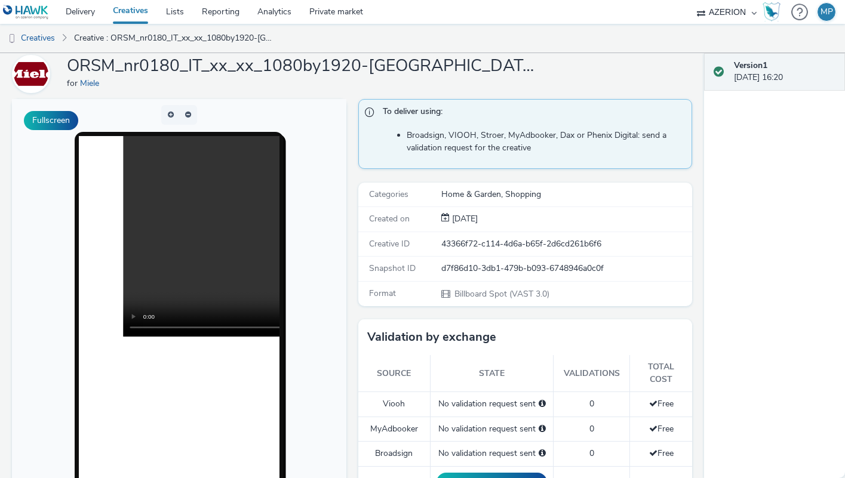
scroll to position [51, 0]
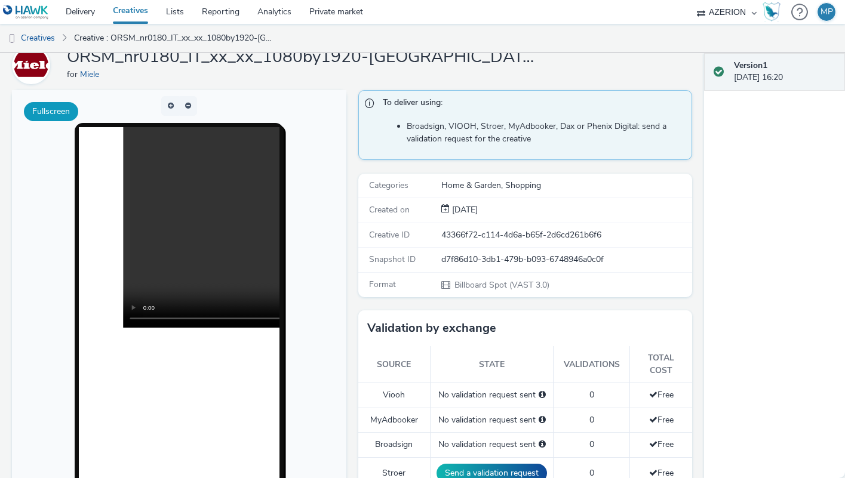
click at [51, 115] on button "Fullscreen" at bounding box center [51, 111] width 54 height 19
click at [52, 105] on button "Fullscreen" at bounding box center [51, 111] width 54 height 19
